Goal: Information Seeking & Learning: Check status

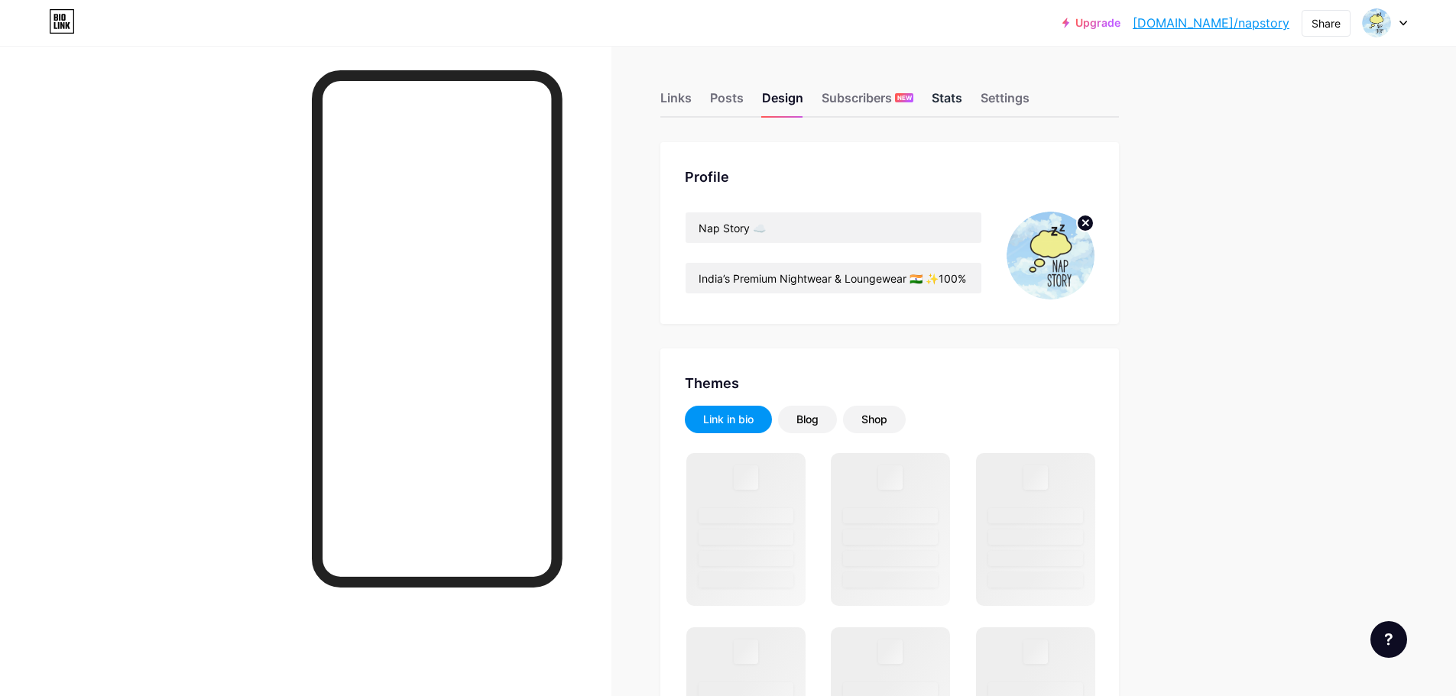
click at [957, 109] on div "Stats" at bounding box center [946, 103] width 31 height 28
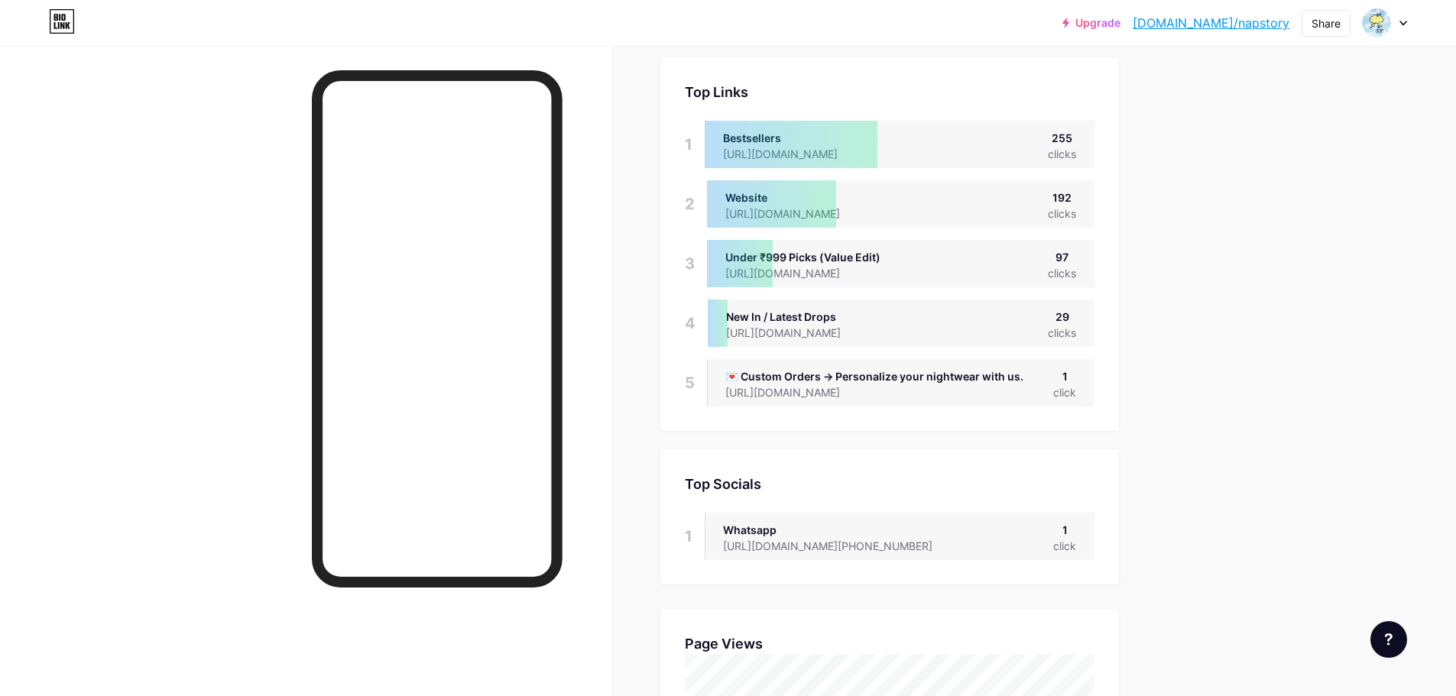
scroll to position [153, 0]
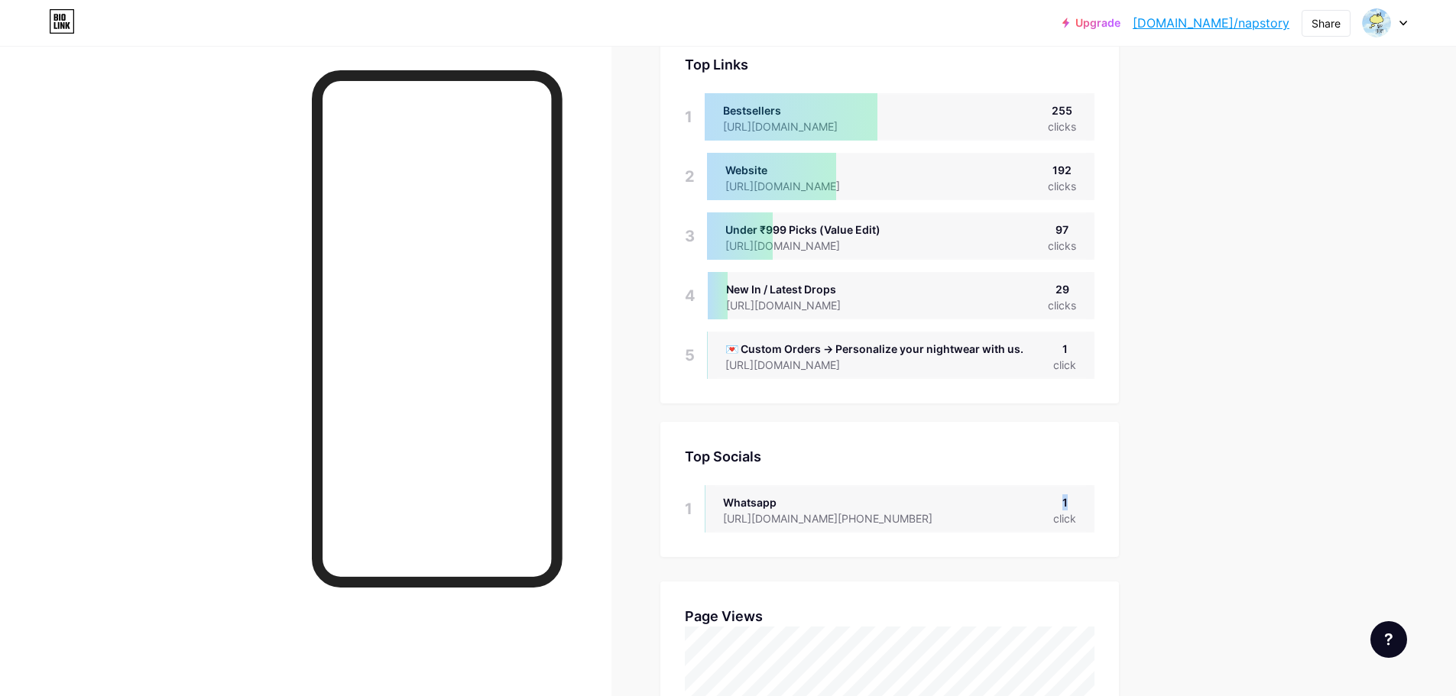
drag, startPoint x: 1067, startPoint y: 505, endPoint x: 1109, endPoint y: 505, distance: 42.0
click at [1109, 505] on div "Top Socials Top Socials 1 Whatsapp [URL][DOMAIN_NAME][PHONE_NUMBER] 1 click" at bounding box center [889, 489] width 458 height 135
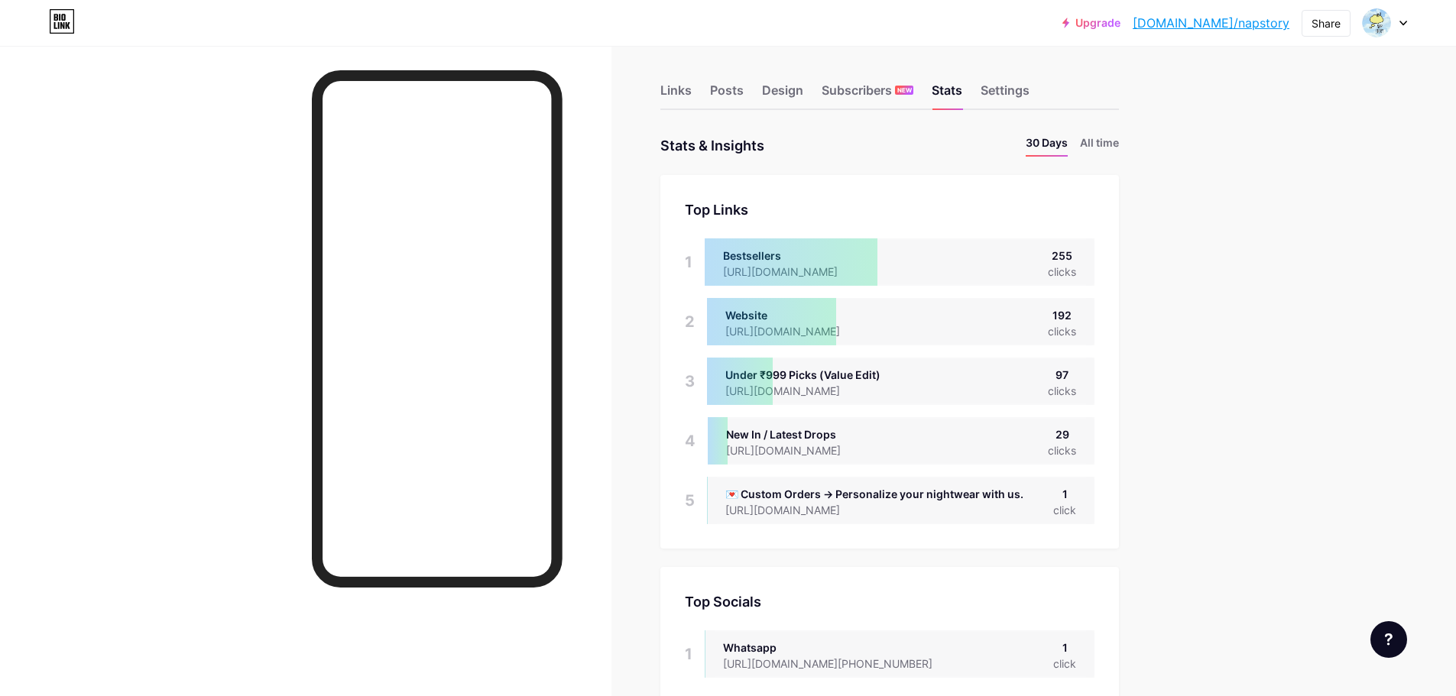
scroll to position [0, 0]
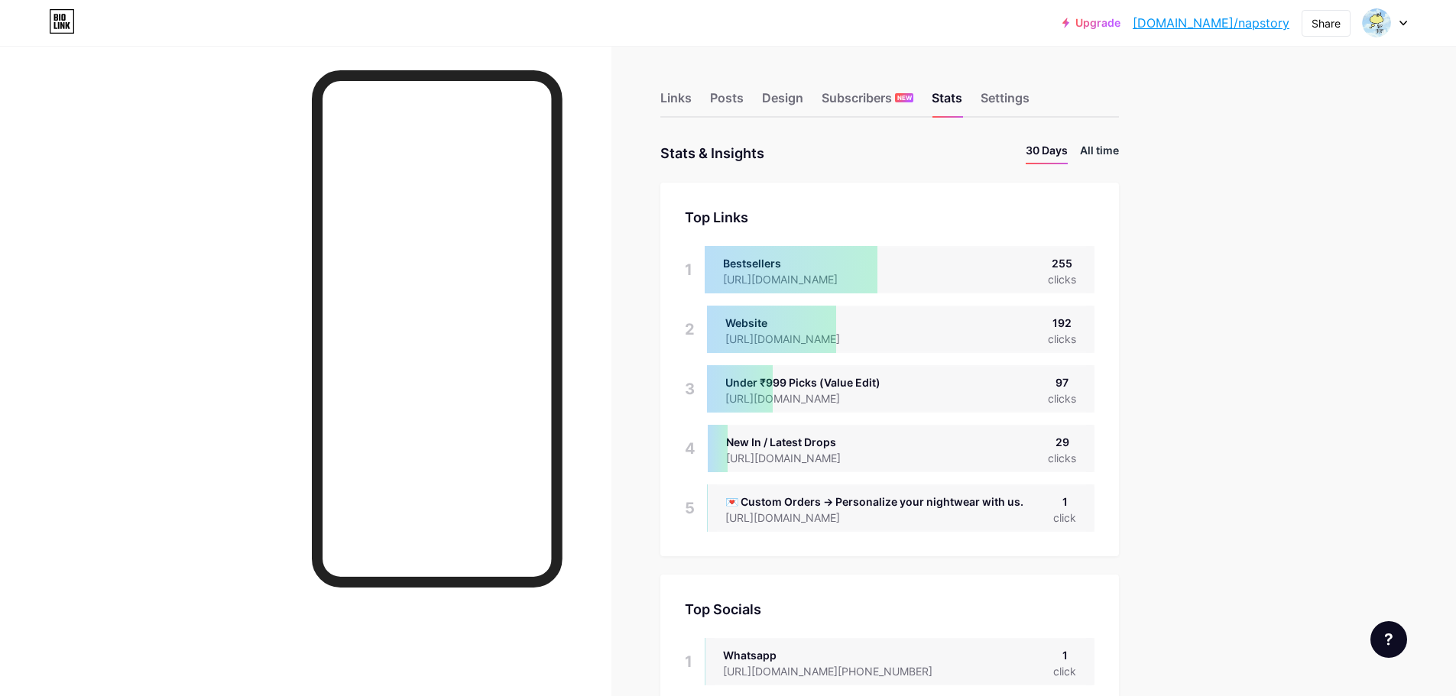
click at [1109, 154] on li "All time" at bounding box center [1099, 153] width 39 height 22
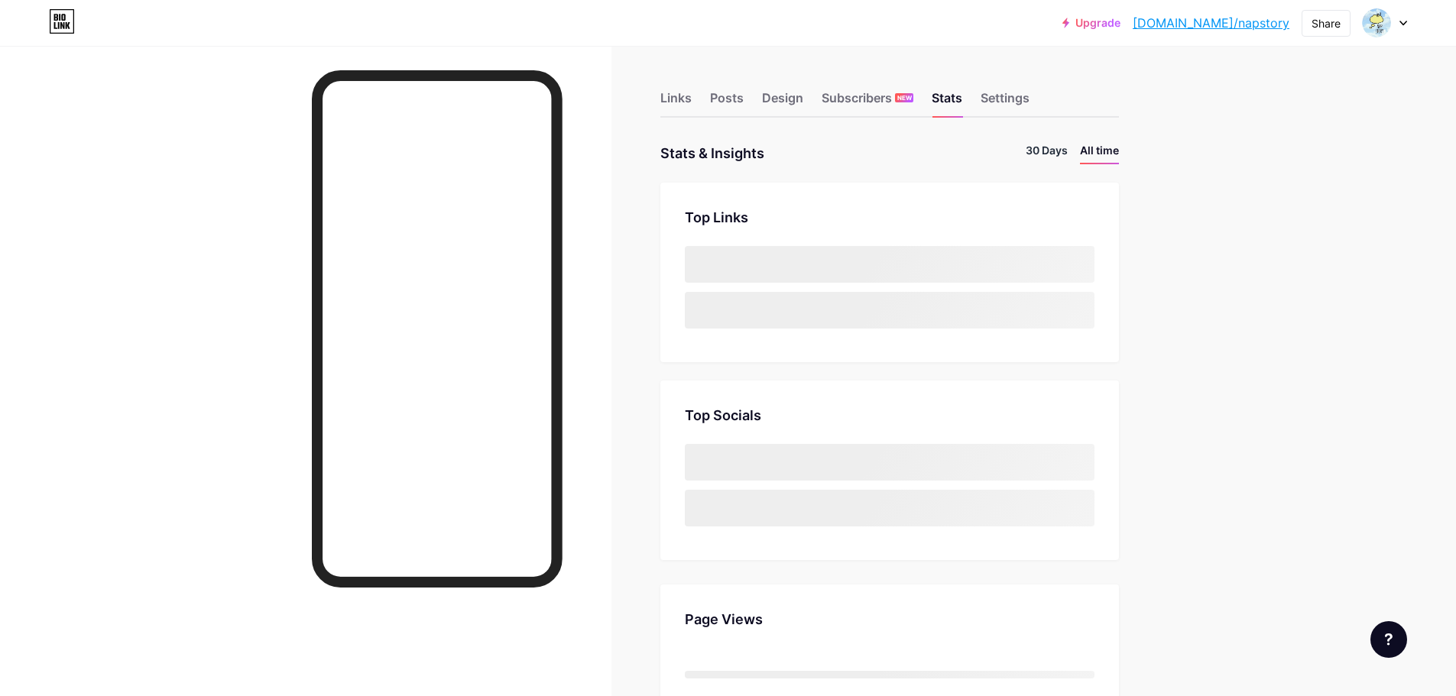
click at [1057, 153] on li "30 Days" at bounding box center [1046, 153] width 42 height 22
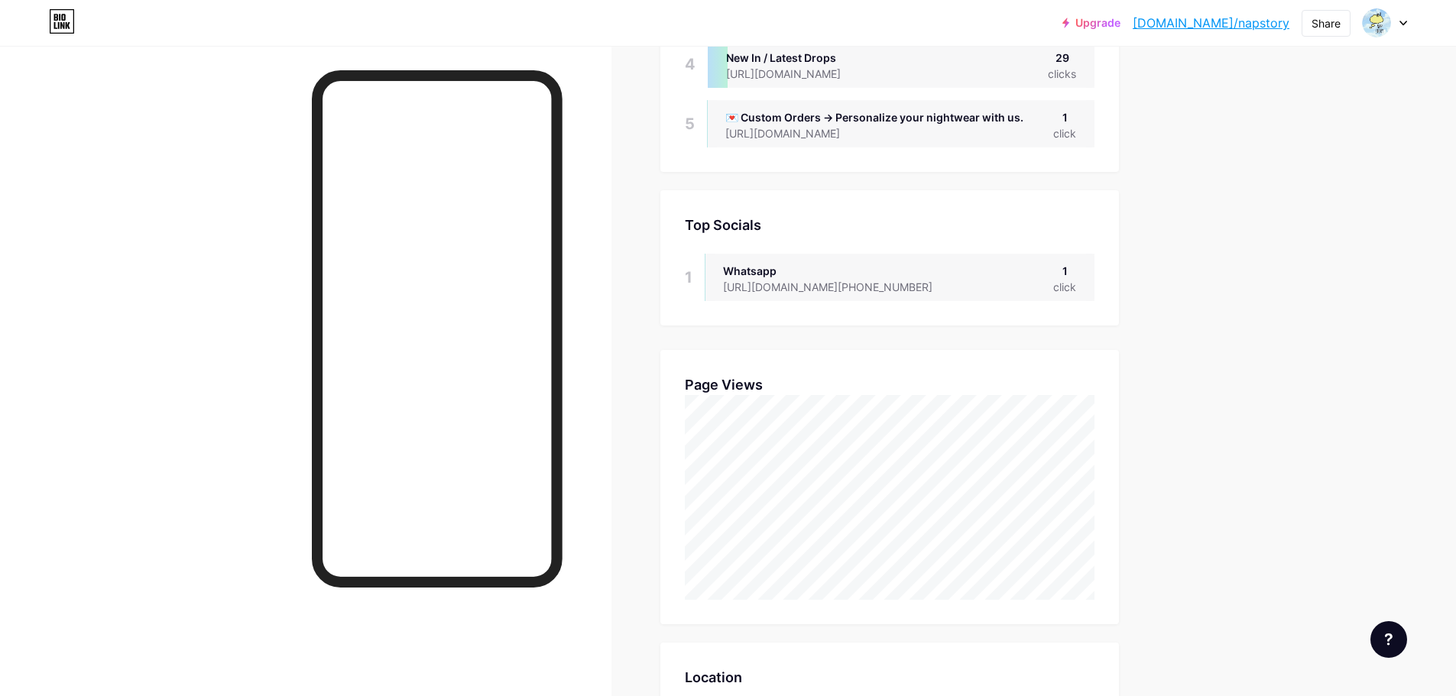
scroll to position [382, 0]
drag, startPoint x: 866, startPoint y: 289, endPoint x: 807, endPoint y: 296, distance: 60.0
click at [807, 296] on div "[URL][DOMAIN_NAME][PHONE_NUMBER]" at bounding box center [840, 289] width 234 height 16
click at [1306, 294] on div "Upgrade [DOMAIN_NAME]/napsto... [DOMAIN_NAME]/napstory Share Switch accounts Na…" at bounding box center [728, 512] width 1456 height 1788
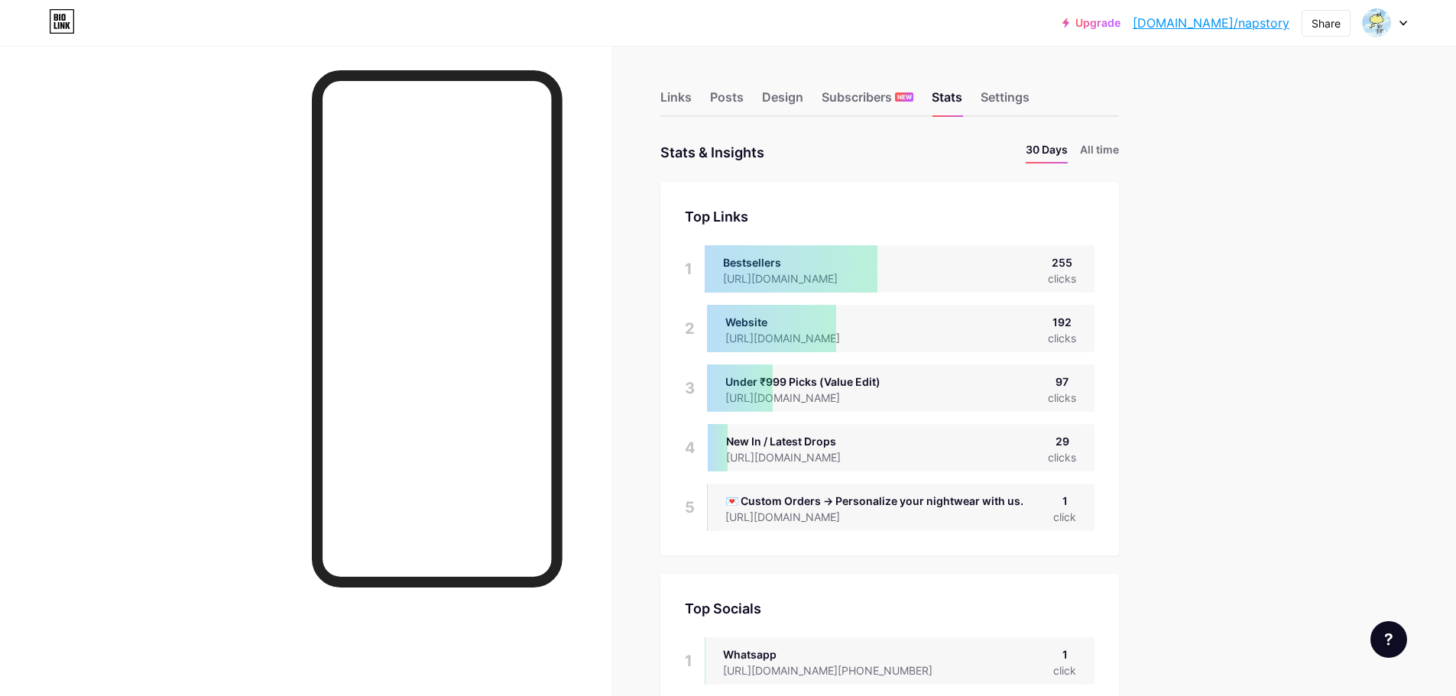
scroll to position [0, 0]
drag, startPoint x: 1057, startPoint y: 506, endPoint x: 1111, endPoint y: 507, distance: 53.5
click at [1111, 507] on div "Top Links Links 1 Bestsellers [URL][DOMAIN_NAME] 255 clicks 2 Website [URL][DOM…" at bounding box center [889, 370] width 458 height 374
